Goal: Task Accomplishment & Management: Manage account settings

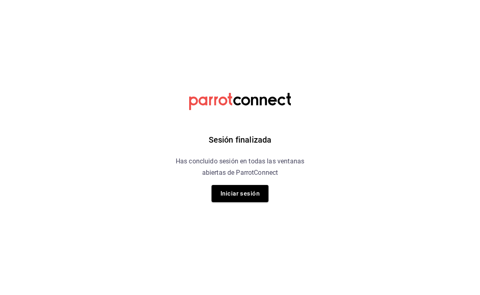
click at [234, 185] on button "Iniciar sesión" at bounding box center [240, 193] width 57 height 17
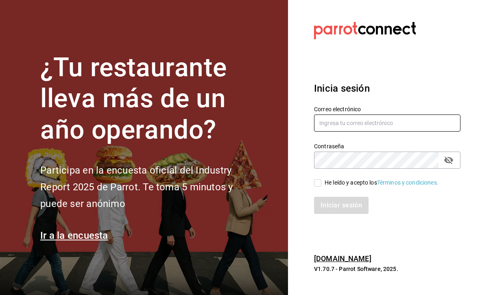
click at [377, 131] on input "text" at bounding box center [387, 122] width 147 height 17
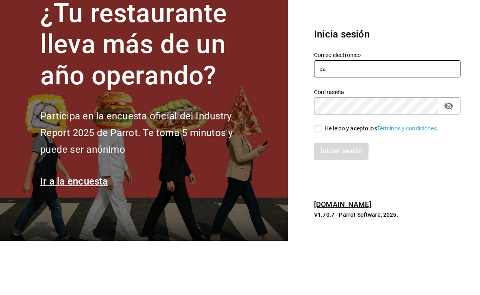
type input "p"
type input "[PERSON_NAME][EMAIL_ADDRESS][DOMAIN_NAME]"
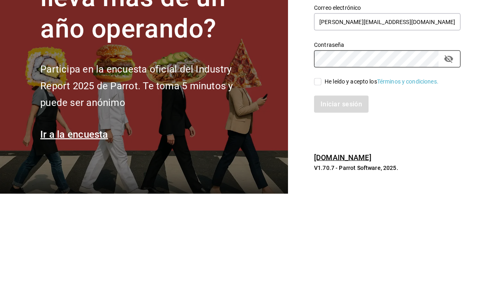
click at [316, 187] on div "Iniciar sesión" at bounding box center [382, 200] width 156 height 27
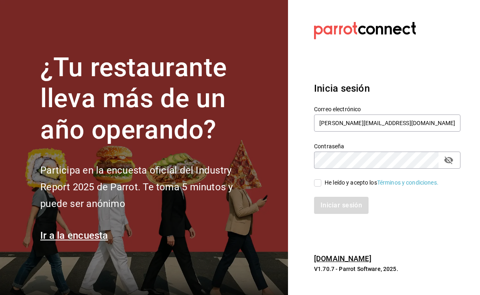
click at [319, 181] on input "He leído y acepto los Términos y condiciones." at bounding box center [317, 182] width 7 height 7
checkbox input "true"
click at [341, 201] on button "Iniciar sesión" at bounding box center [341, 205] width 55 height 17
